Goal: Task Accomplishment & Management: Manage account settings

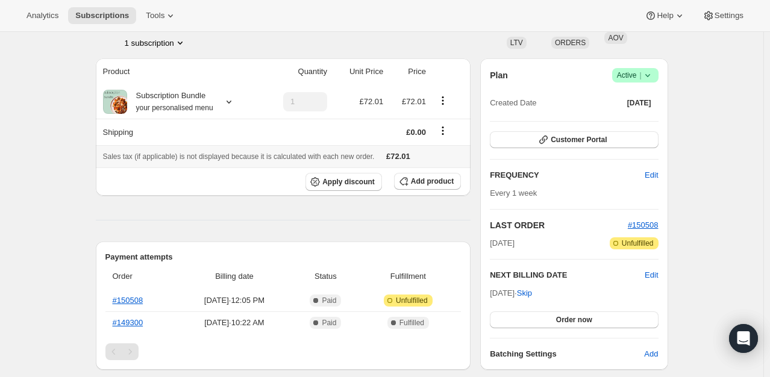
scroll to position [84, 0]
click at [659, 72] on span "Success Active |" at bounding box center [635, 75] width 46 height 14
click at [621, 119] on span "Cancel subscription" at bounding box center [639, 119] width 68 height 9
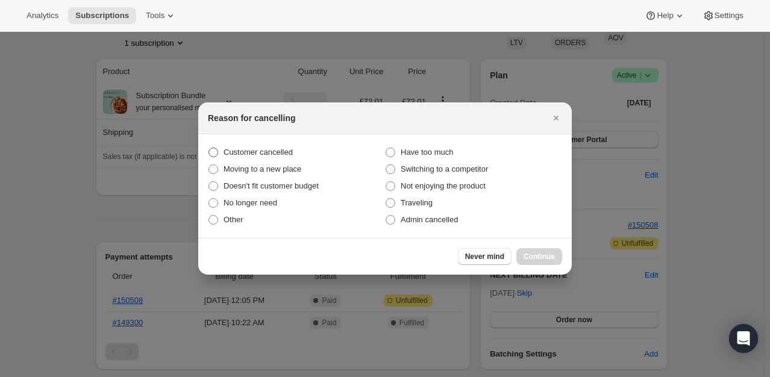
click at [281, 151] on span "Customer cancelled" at bounding box center [258, 152] width 69 height 9
click at [209, 148] on input "Customer cancelled" at bounding box center [209, 148] width 1 height 1
radio input "true"
click at [550, 252] on span "Continue" at bounding box center [539, 257] width 31 height 10
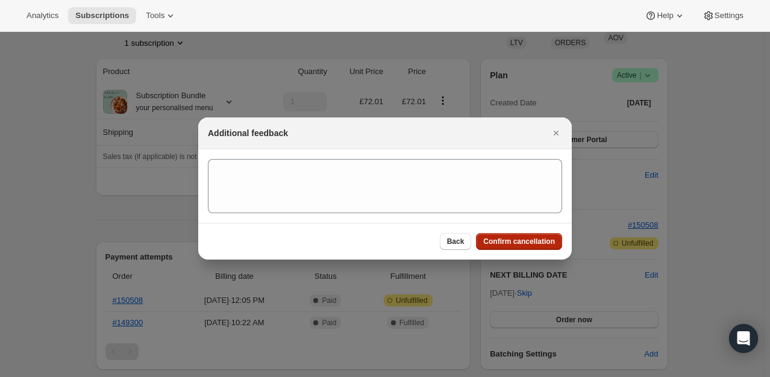
click at [521, 250] on button "Confirm cancellation" at bounding box center [519, 241] width 86 height 17
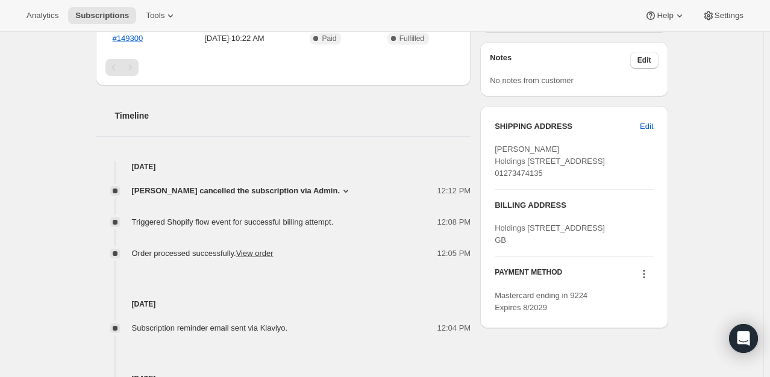
scroll to position [523, 0]
